Goal: Find specific page/section: Find specific page/section

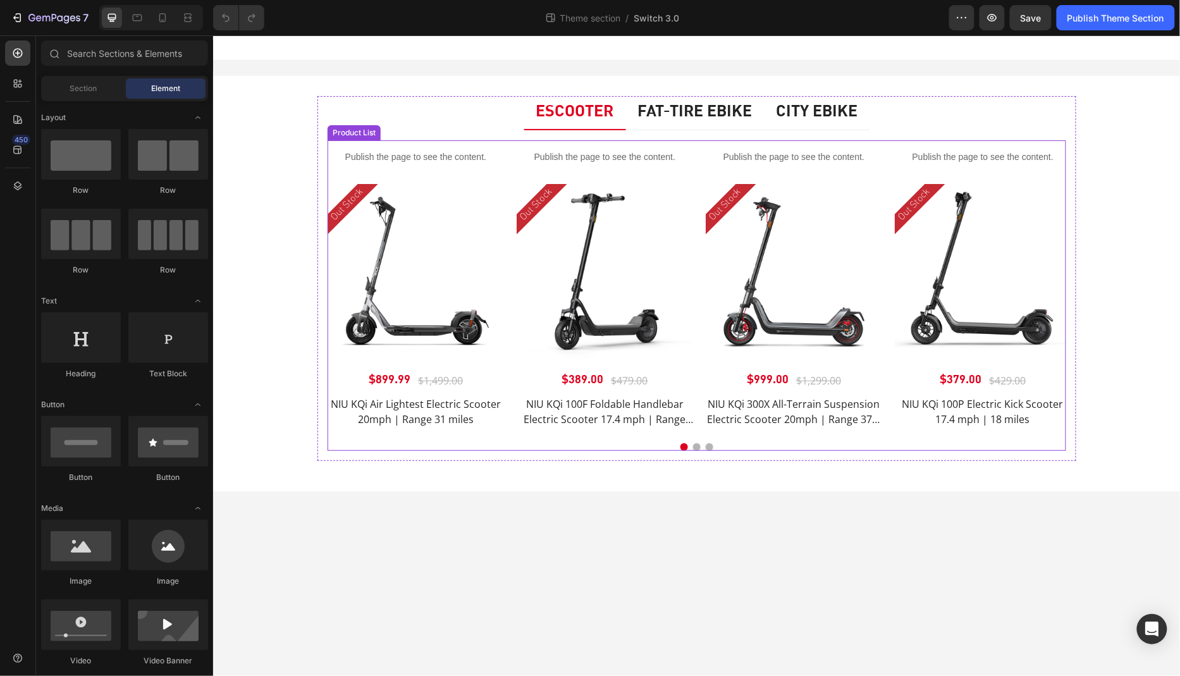
click at [501, 438] on div "40% OFF (P) Tag Publish the page to see the content. Custom Code Out Stock Prod…" at bounding box center [696, 295] width 739 height 311
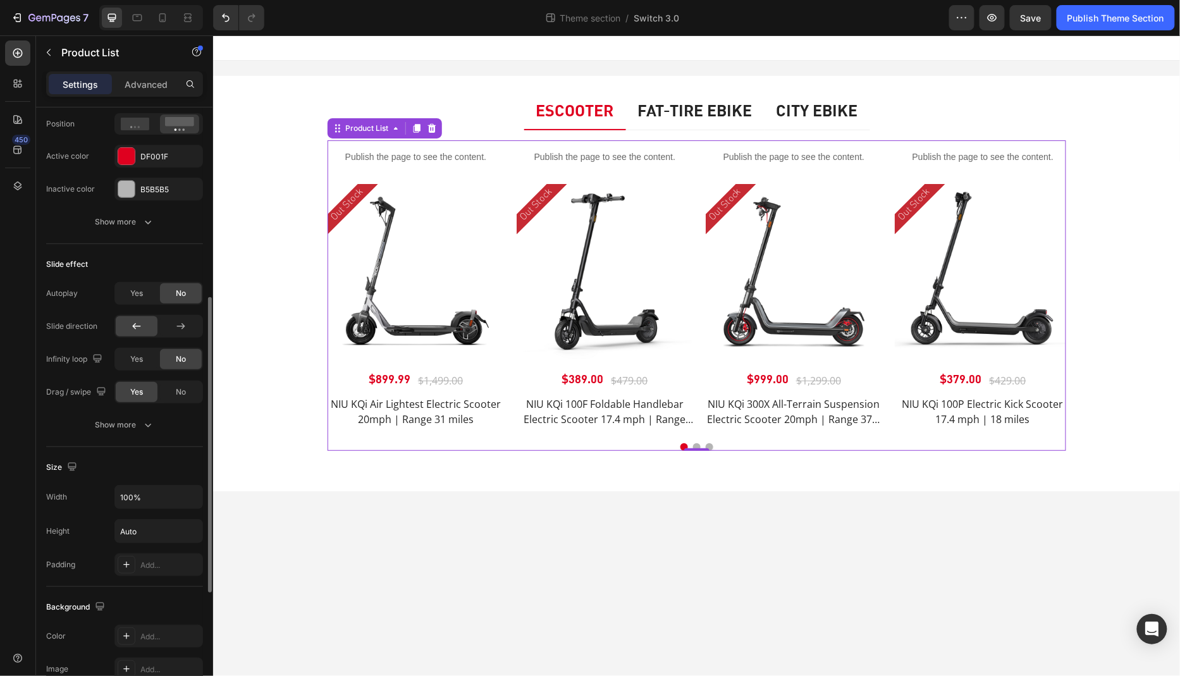
scroll to position [389, 0]
click at [134, 420] on div "Show more" at bounding box center [125, 425] width 59 height 13
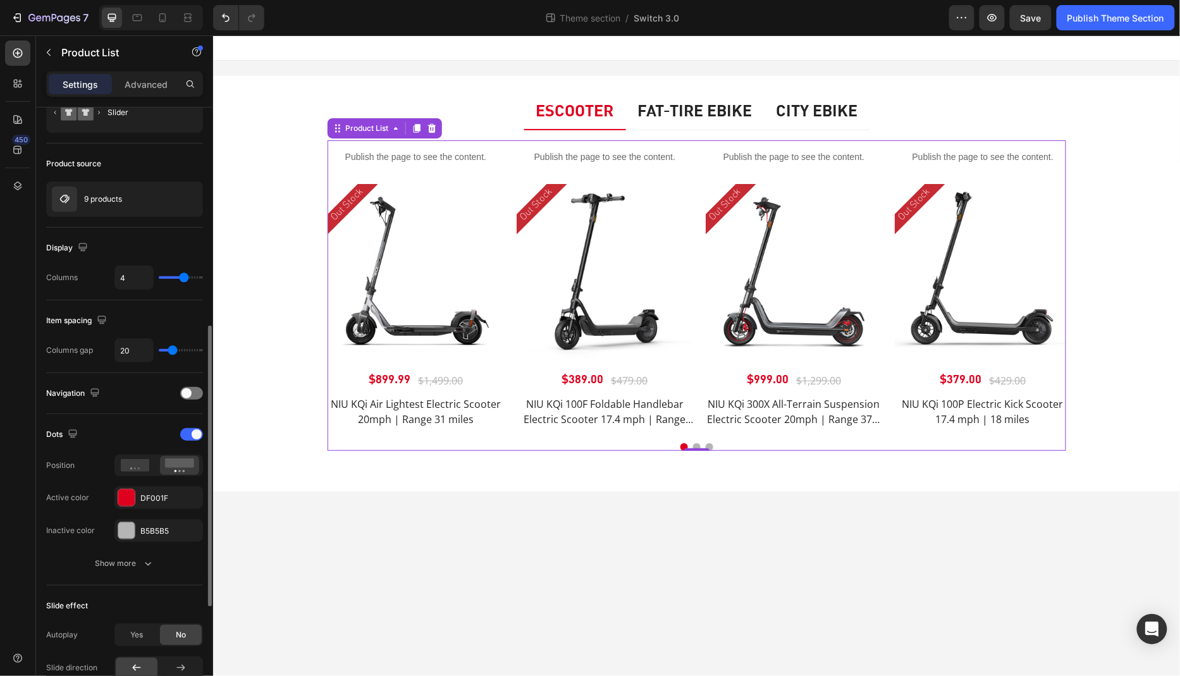
scroll to position [0, 0]
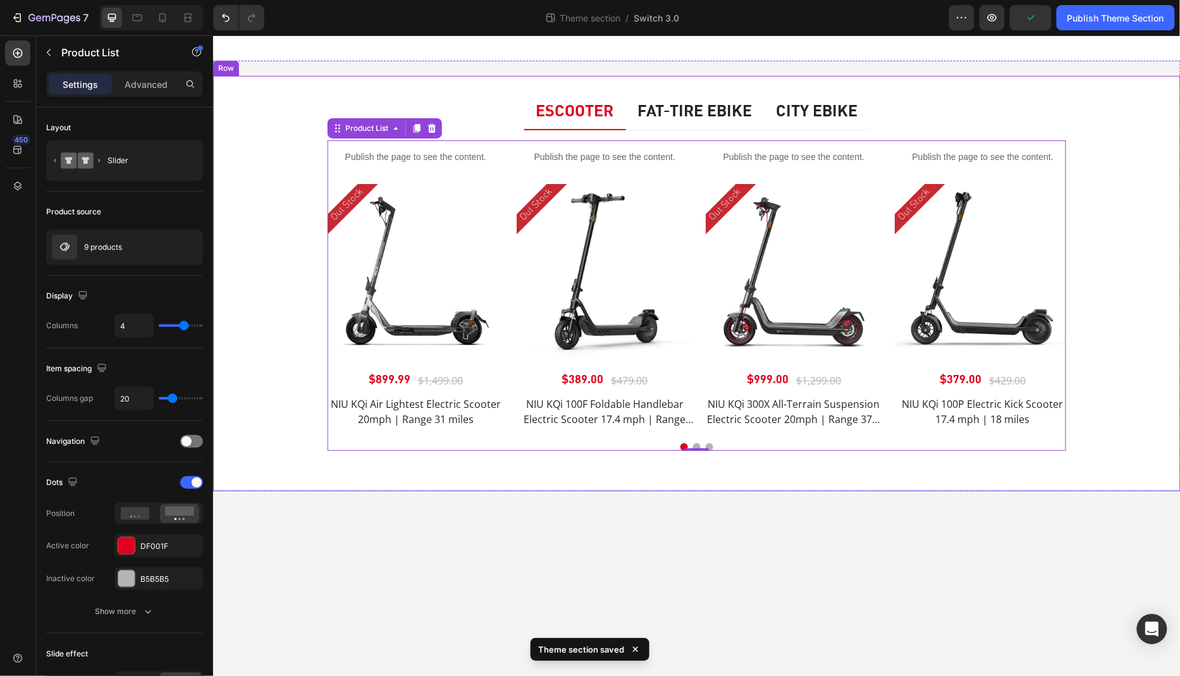
click at [301, 442] on div "Escooter Fat-tire Ebike City Ebike 40% OFF (P) Tag Publish the page to see the …" at bounding box center [696, 283] width 949 height 416
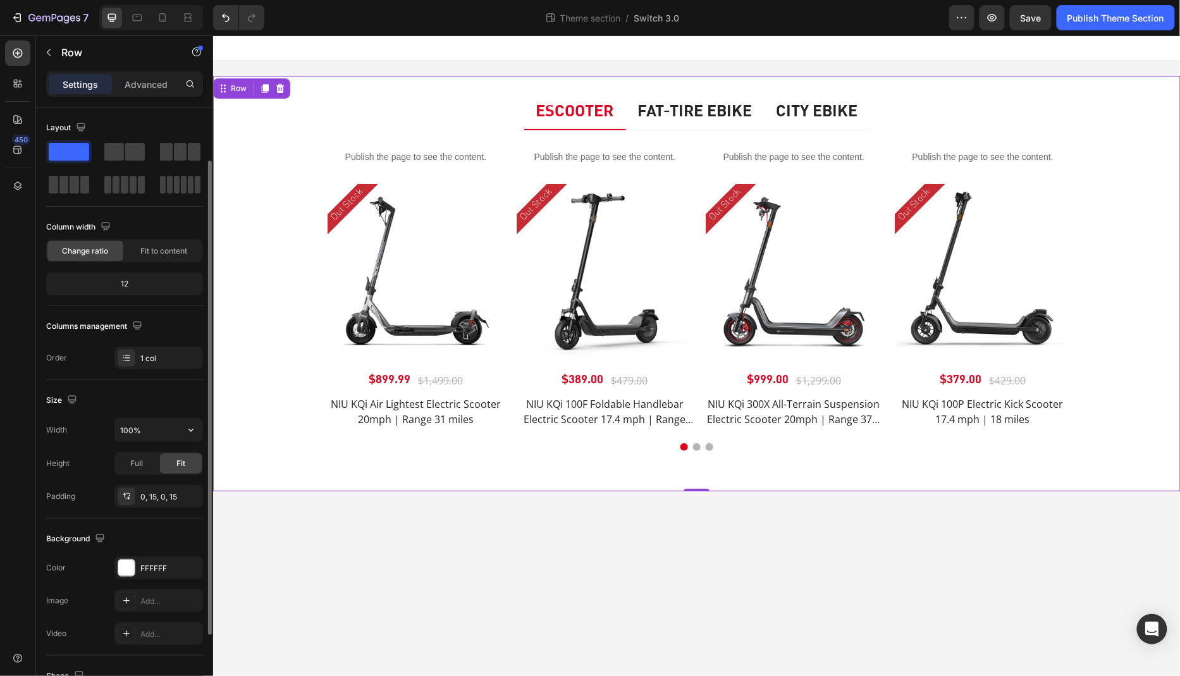
scroll to position [55, 0]
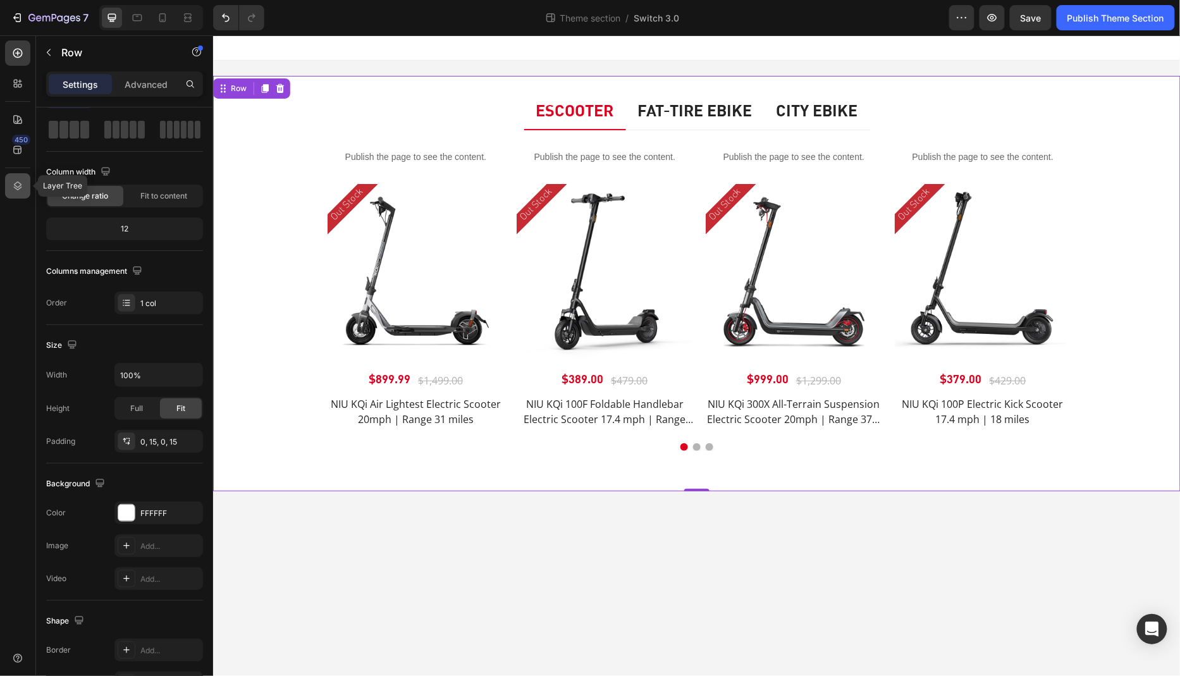
click at [16, 187] on icon at bounding box center [17, 186] width 13 height 13
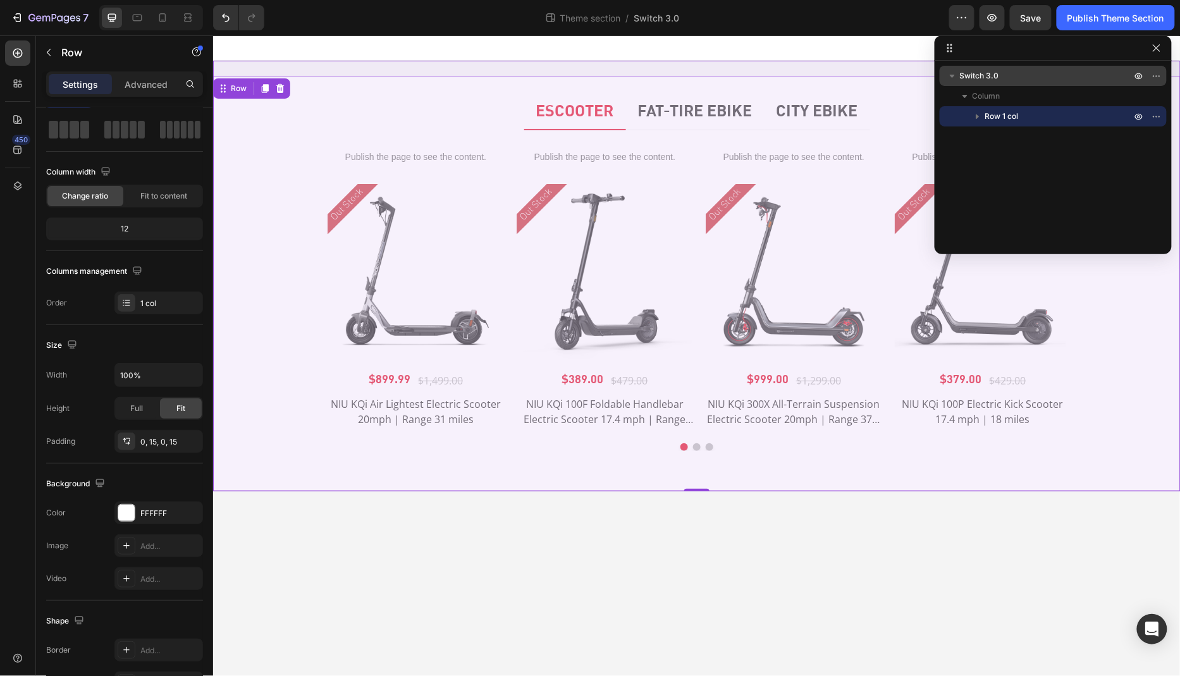
click at [987, 70] on div "Switch 3.0" at bounding box center [1053, 76] width 217 height 20
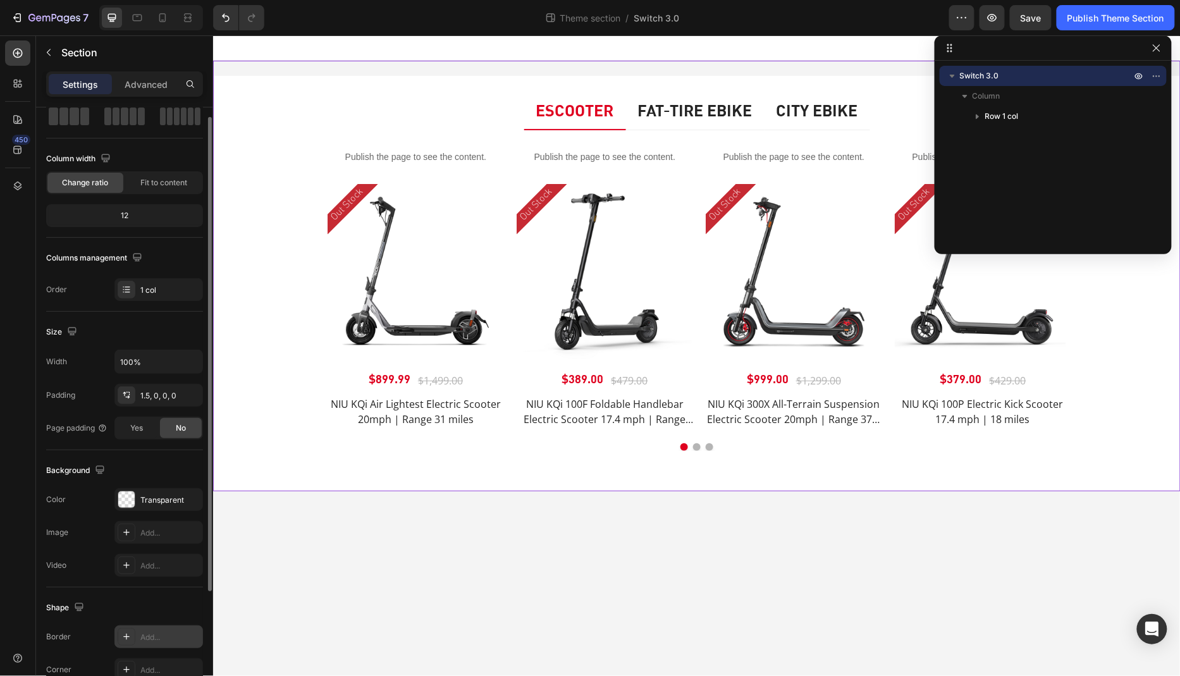
scroll to position [16, 0]
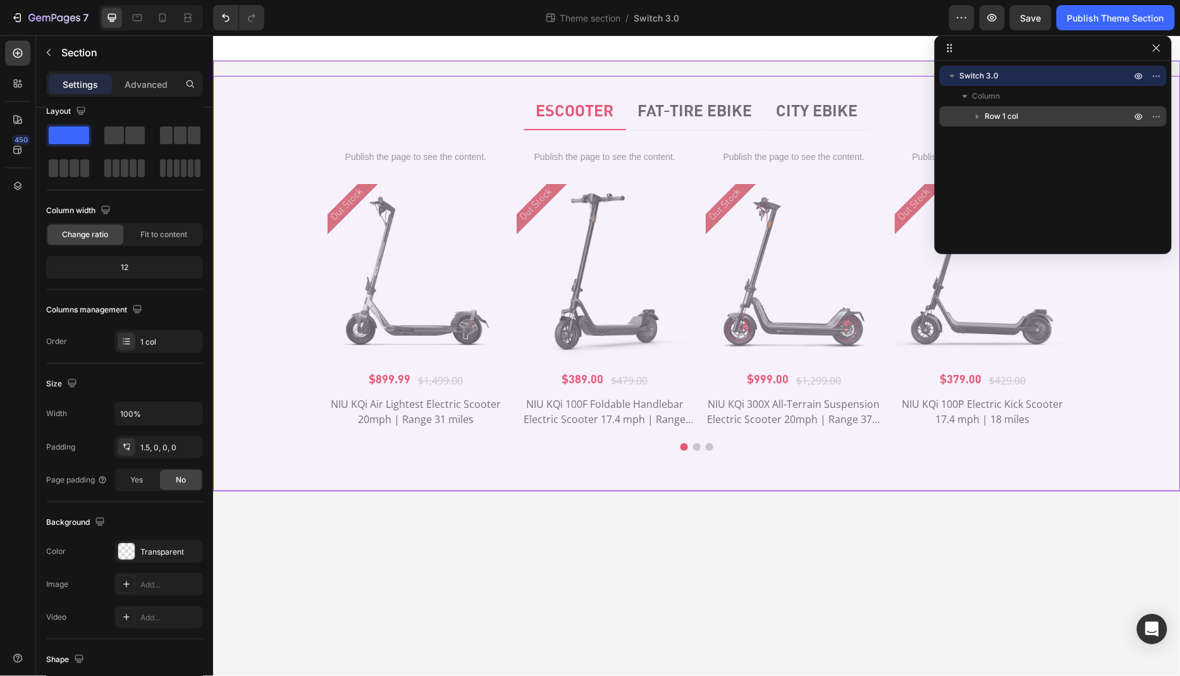
click at [982, 114] on icon "button" at bounding box center [978, 116] width 13 height 13
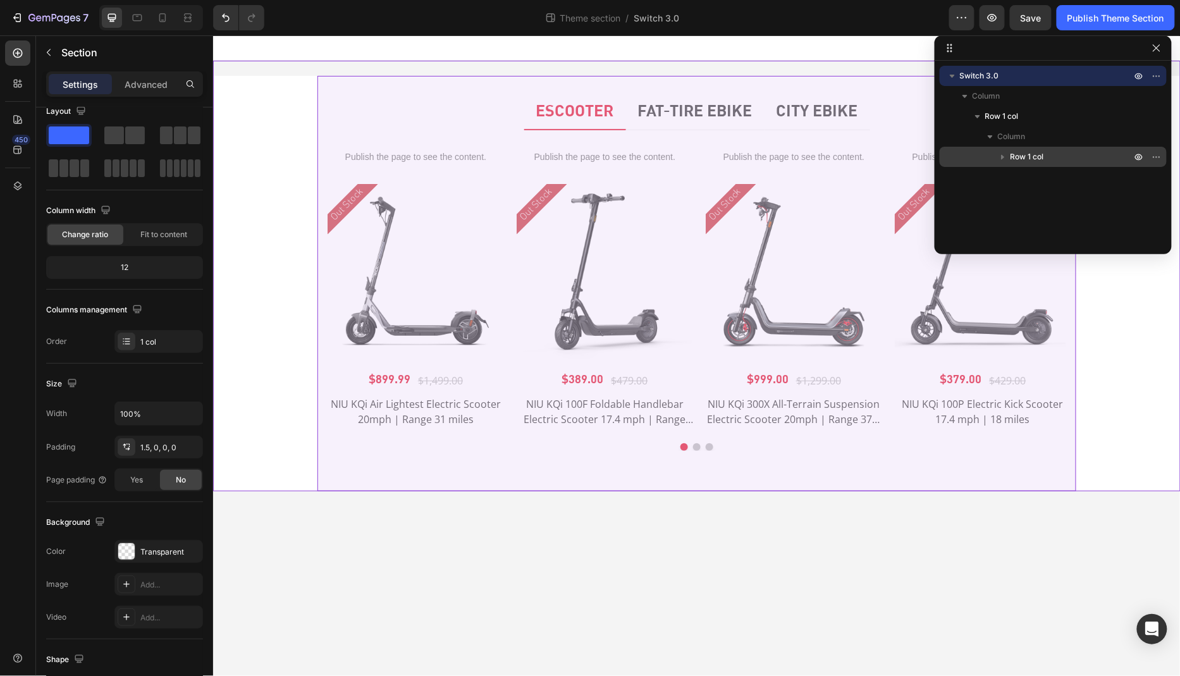
click at [1001, 156] on icon "button" at bounding box center [1003, 157] width 13 height 13
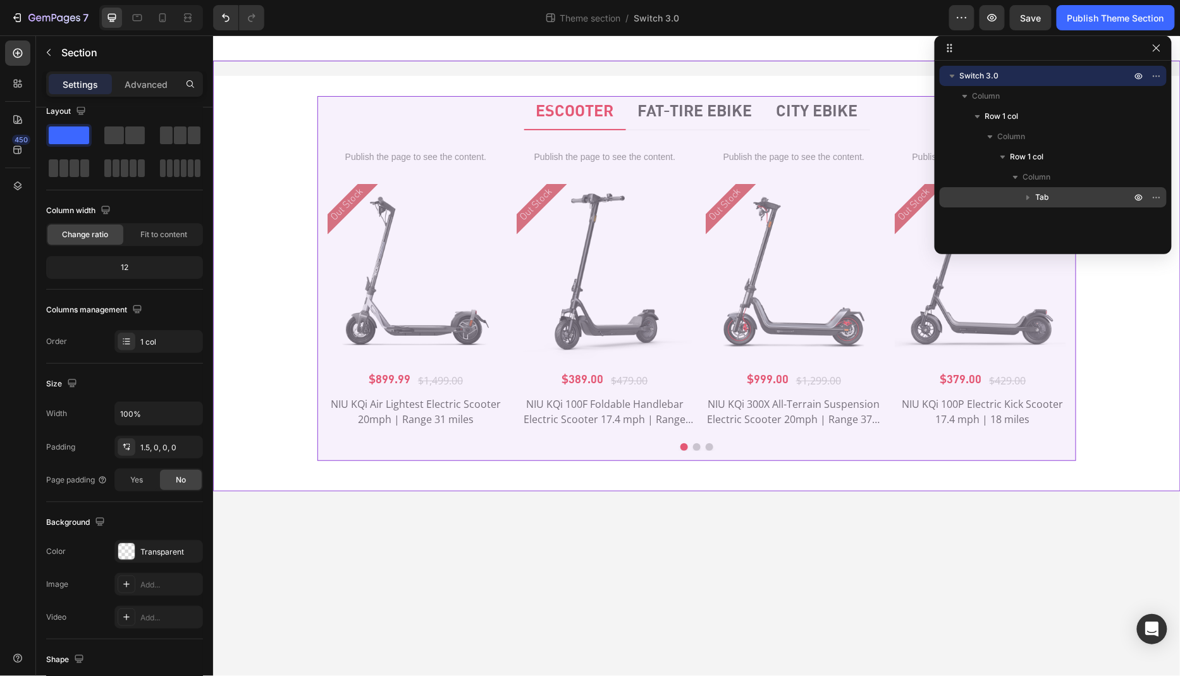
click at [1032, 199] on icon "button" at bounding box center [1028, 197] width 13 height 13
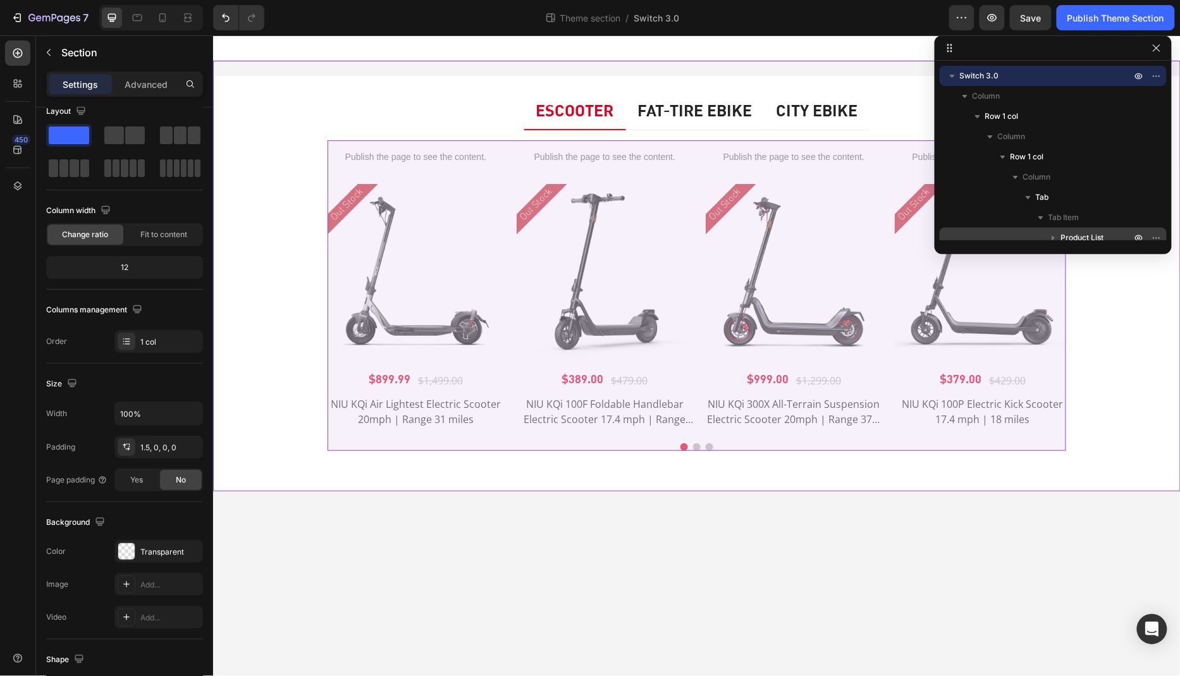
click at [1075, 234] on span "Product List" at bounding box center [1082, 238] width 43 height 13
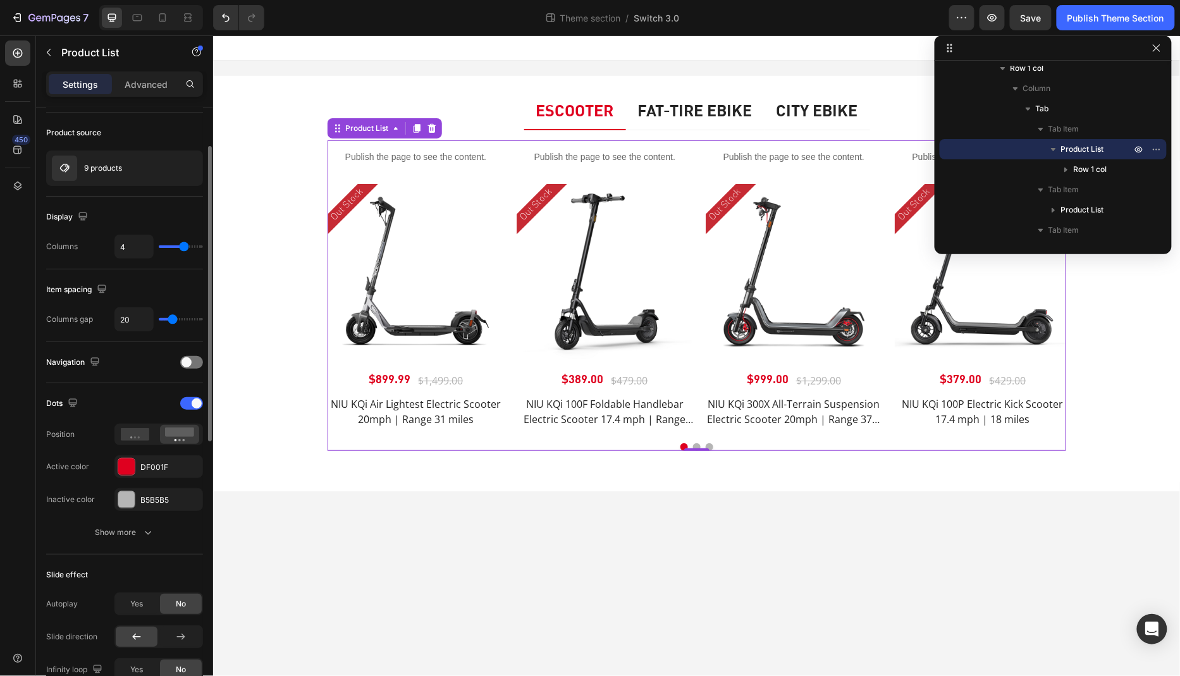
scroll to position [207, 0]
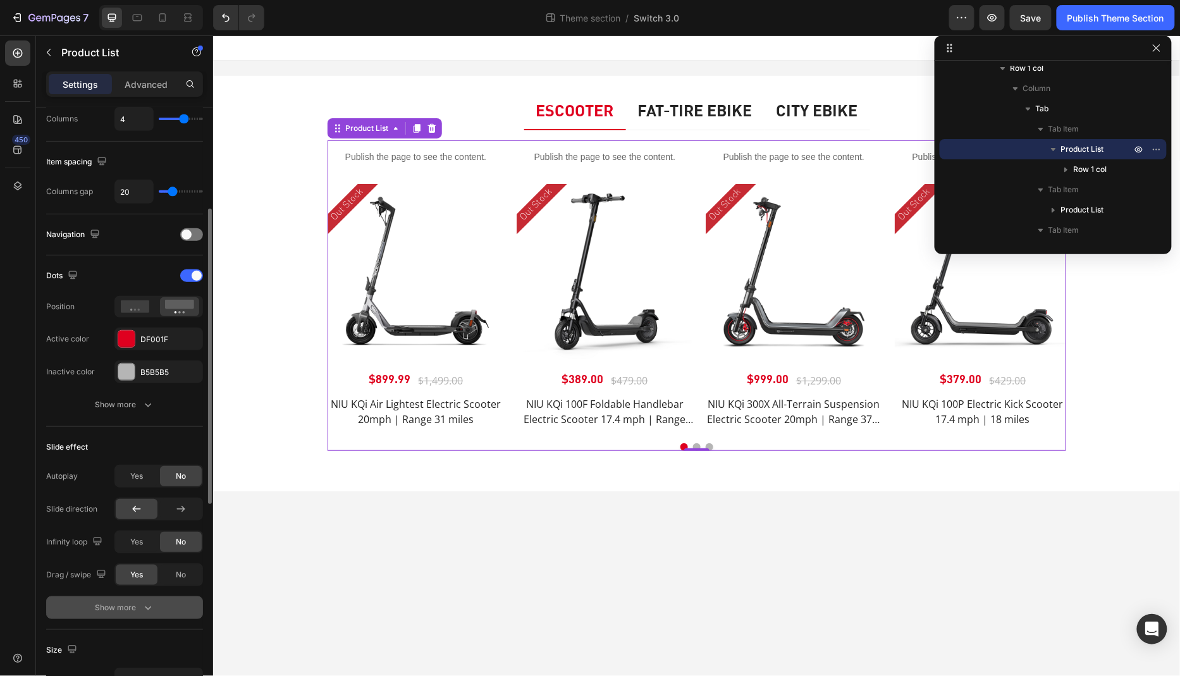
click at [144, 612] on button "Show more" at bounding box center [124, 608] width 157 height 23
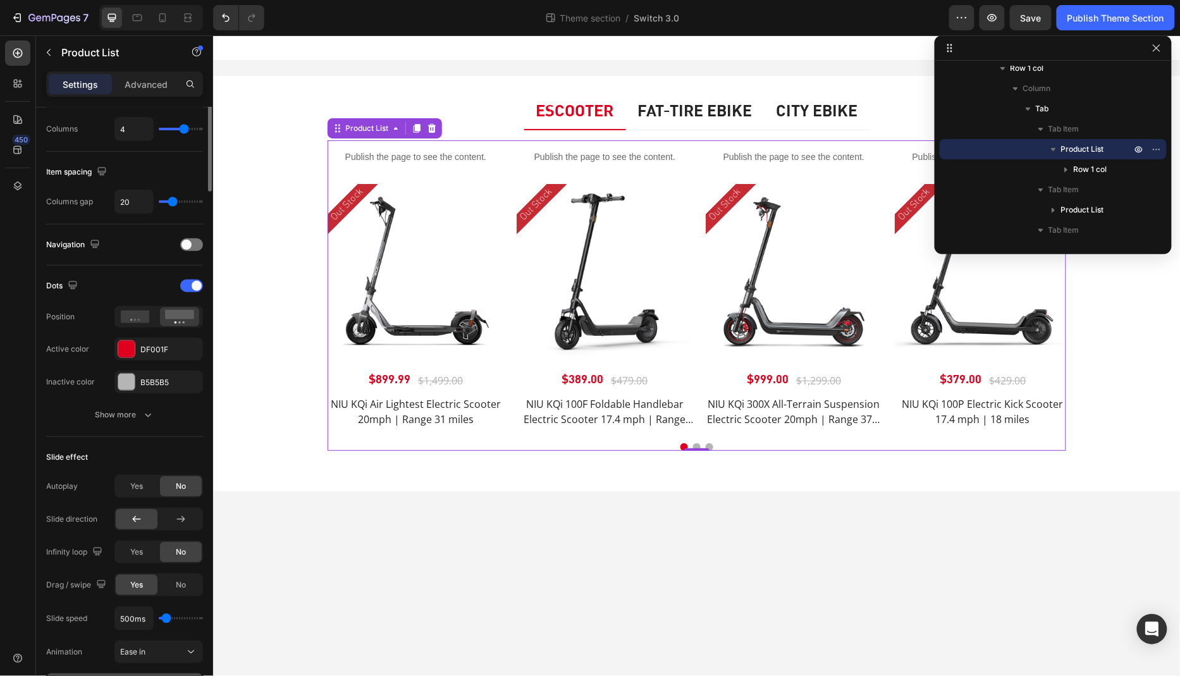
scroll to position [0, 0]
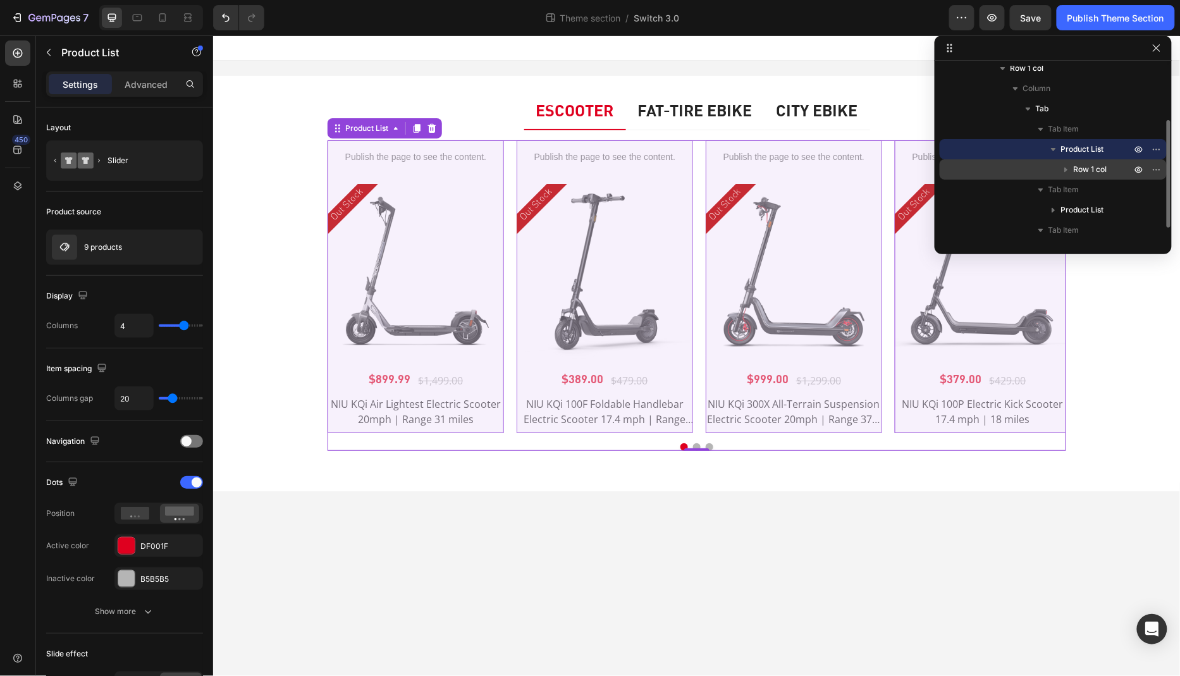
click at [1095, 168] on span "Row 1 col" at bounding box center [1091, 169] width 34 height 13
